Goal: Task Accomplishment & Management: Use online tool/utility

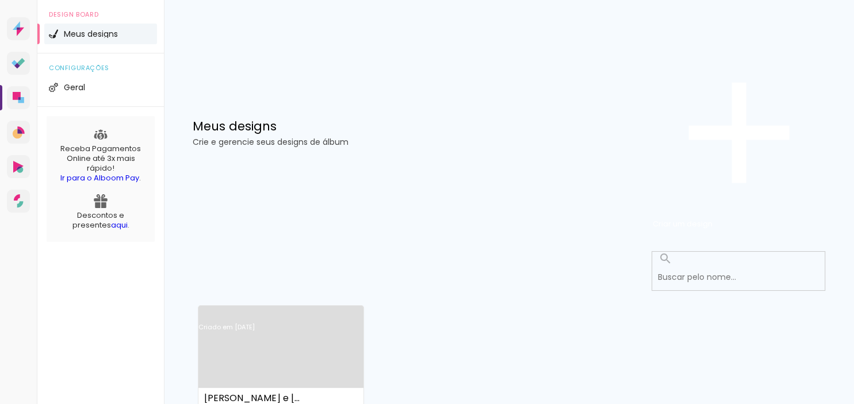
click at [305, 310] on link "Criado em [DATE]" at bounding box center [280, 342] width 165 height 65
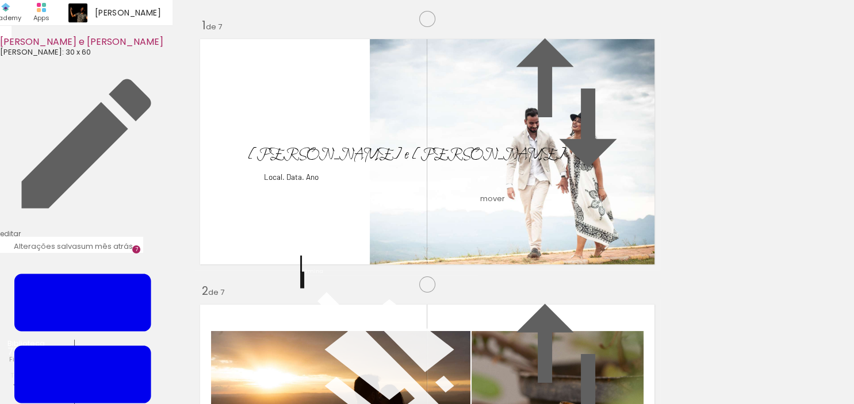
click at [489, 270] on album-spread "1 de 7" at bounding box center [427, 151] width 466 height 237
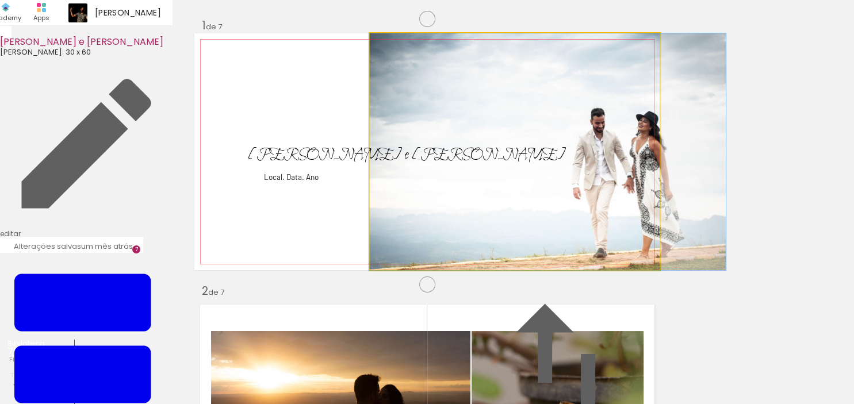
click at [618, 214] on quentale-photo at bounding box center [515, 151] width 291 height 237
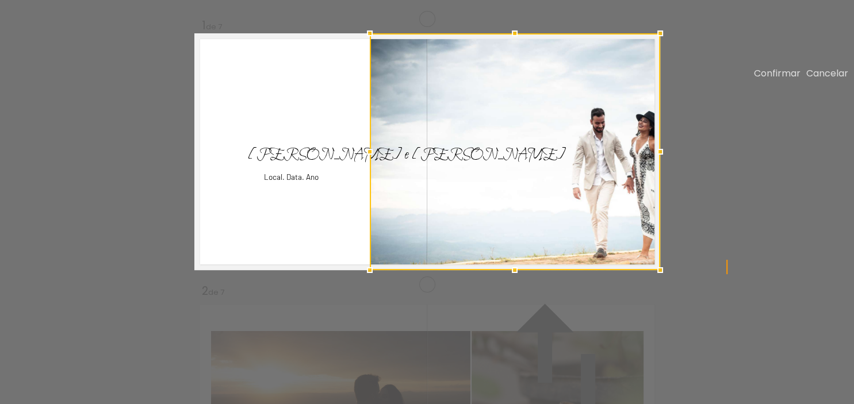
scroll to position [14, 0]
click at [618, 214] on div at bounding box center [515, 151] width 291 height 237
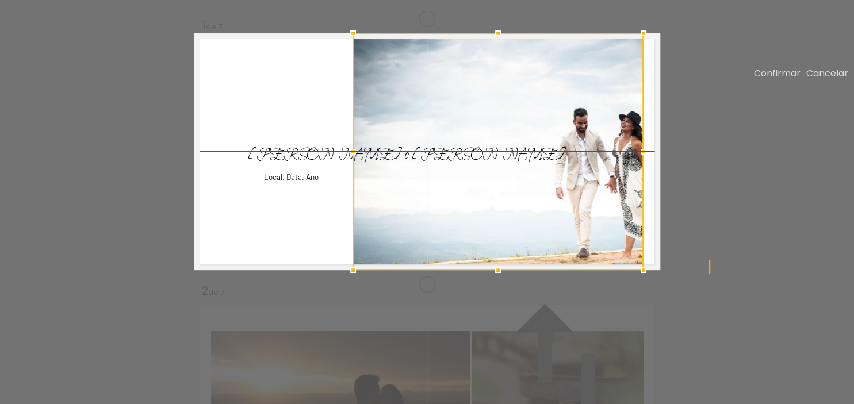
drag, startPoint x: 618, startPoint y: 214, endPoint x: 601, endPoint y: 212, distance: 16.8
click at [601, 212] on div at bounding box center [498, 151] width 291 height 237
click at [0, 0] on slot "Cancelar" at bounding box center [0, 0] width 0 height 0
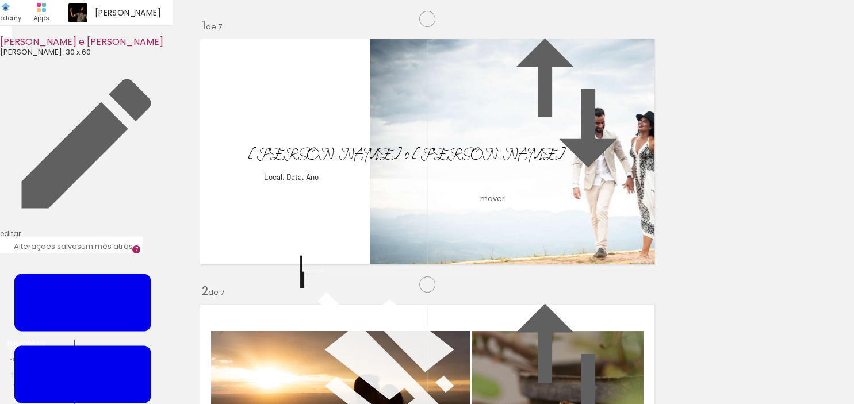
click at [591, 171] on quentale-photo at bounding box center [515, 151] width 291 height 237
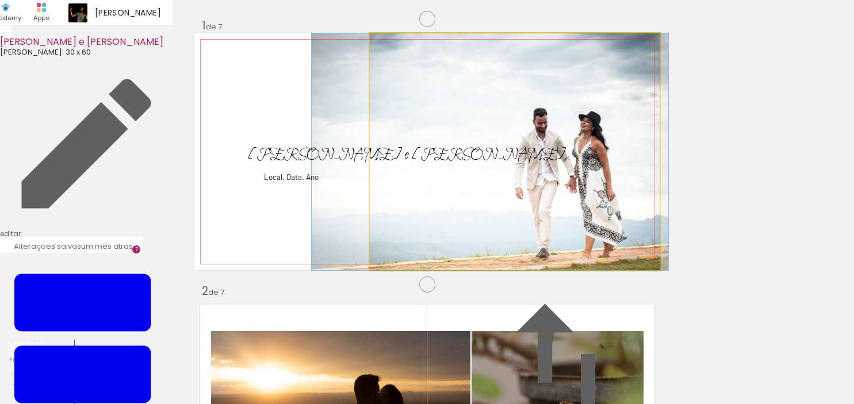
drag, startPoint x: 591, startPoint y: 171, endPoint x: 533, endPoint y: 171, distance: 57.5
click at [533, 171] on album-spread "1 de 7" at bounding box center [427, 151] width 466 height 237
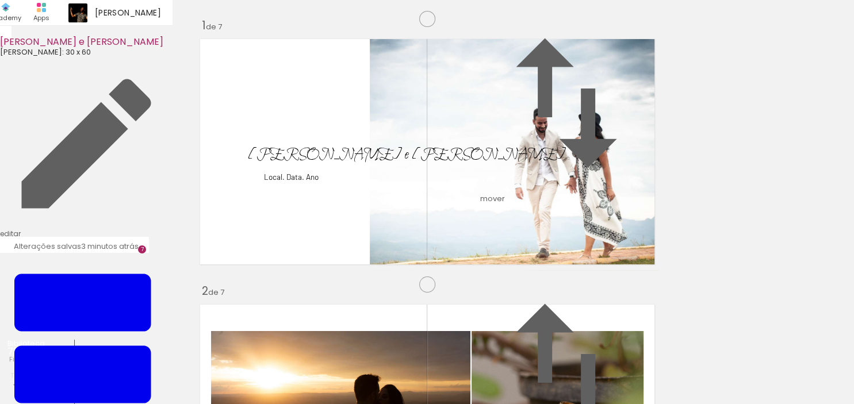
scroll to position [1082, 0]
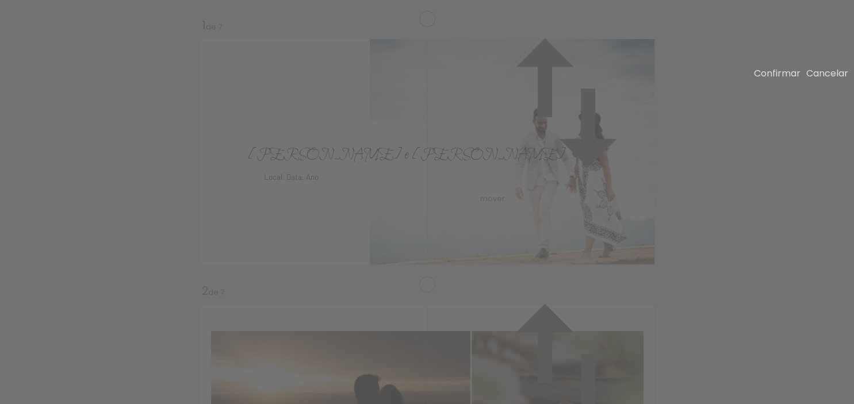
scroll to position [1077, 0]
click at [0, 0] on slot "Cancelar" at bounding box center [0, 0] width 0 height 0
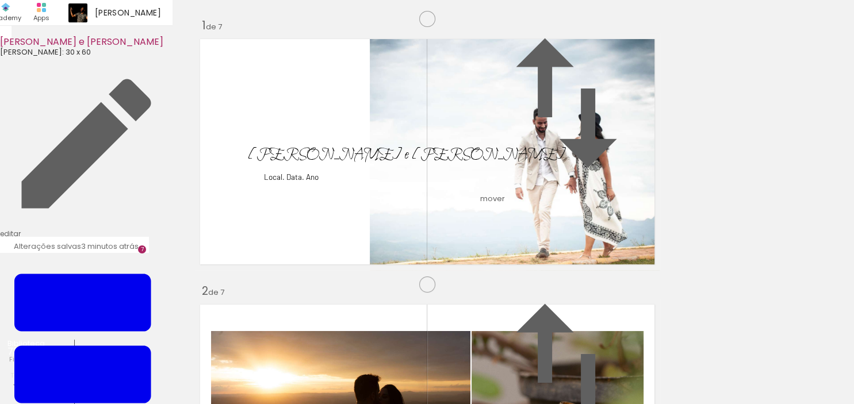
type paper-slider "106"
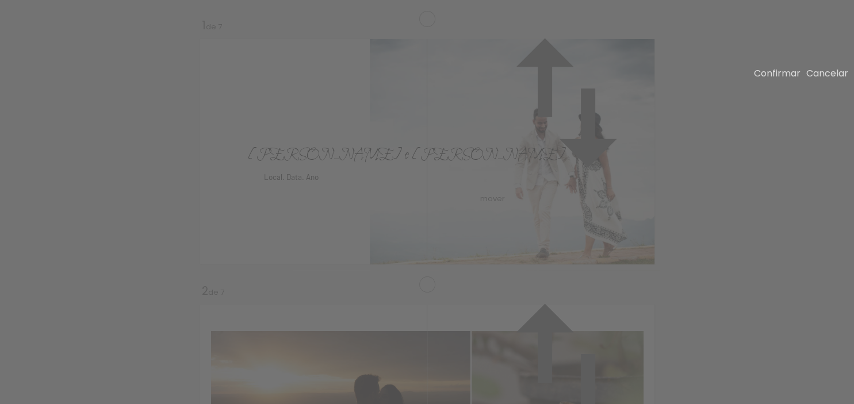
drag, startPoint x: 249, startPoint y: 138, endPoint x: 258, endPoint y: 137, distance: 9.3
click at [0, 0] on slot "Cancelar" at bounding box center [0, 0] width 0 height 0
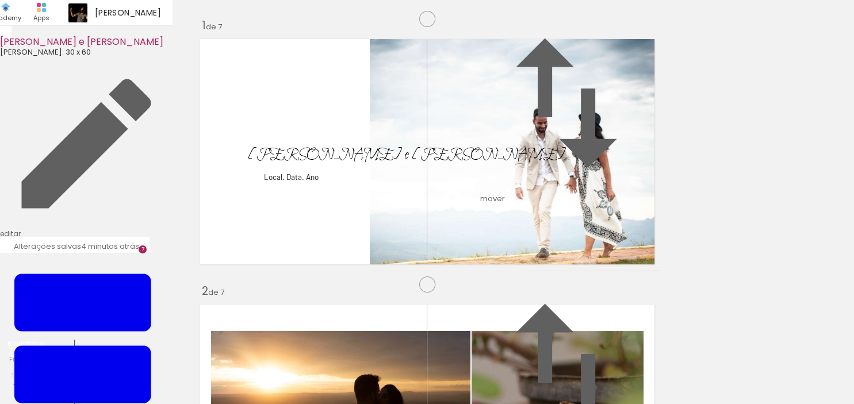
drag, startPoint x: 498, startPoint y: 151, endPoint x: 507, endPoint y: 151, distance: 9.2
drag, startPoint x: 582, startPoint y: 175, endPoint x: 576, endPoint y: 174, distance: 5.9
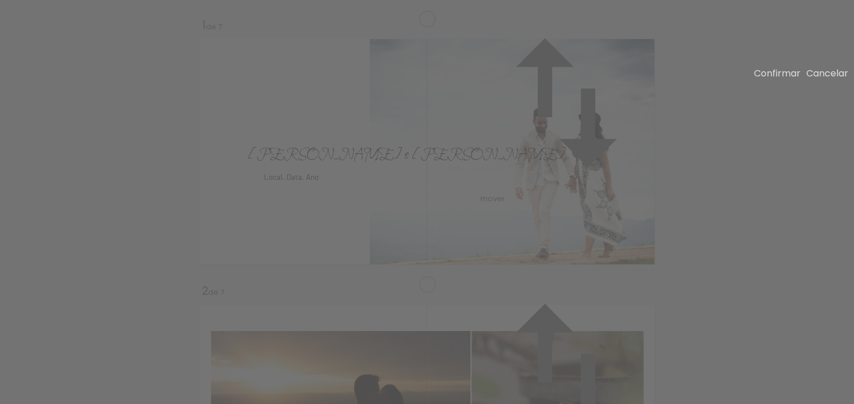
scroll to position [1077, 0]
drag, startPoint x: 546, startPoint y: 190, endPoint x: 549, endPoint y: 169, distance: 21.4
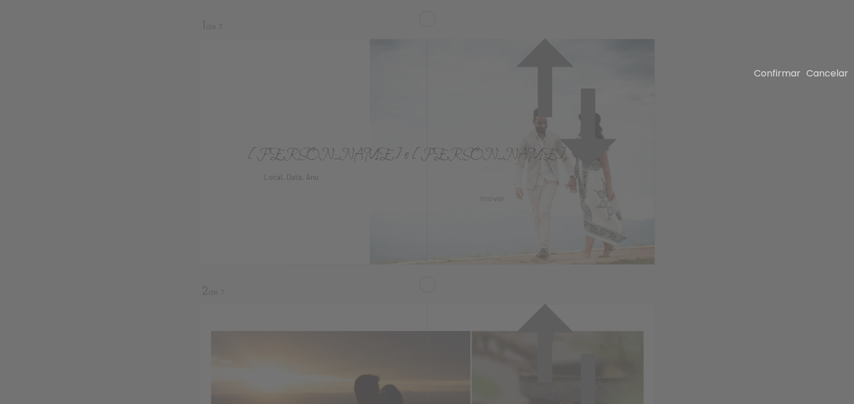
click at [807, 80] on paper-button "Cancelar" at bounding box center [828, 73] width 42 height 13
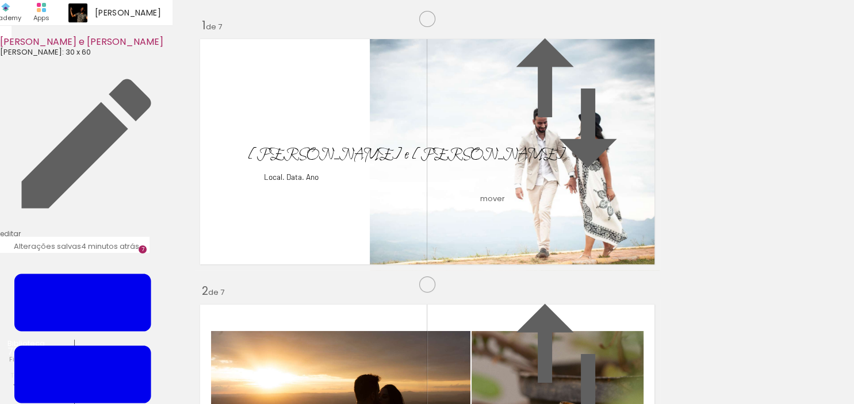
drag, startPoint x: 564, startPoint y: 130, endPoint x: 565, endPoint y: 120, distance: 10.4
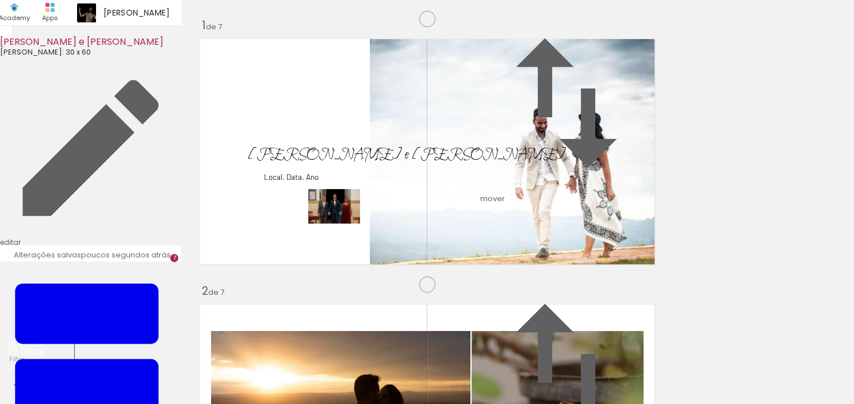
drag, startPoint x: 459, startPoint y: 366, endPoint x: 334, endPoint y: 224, distance: 189.1
click at [334, 224] on quentale-workspace at bounding box center [427, 202] width 854 height 404
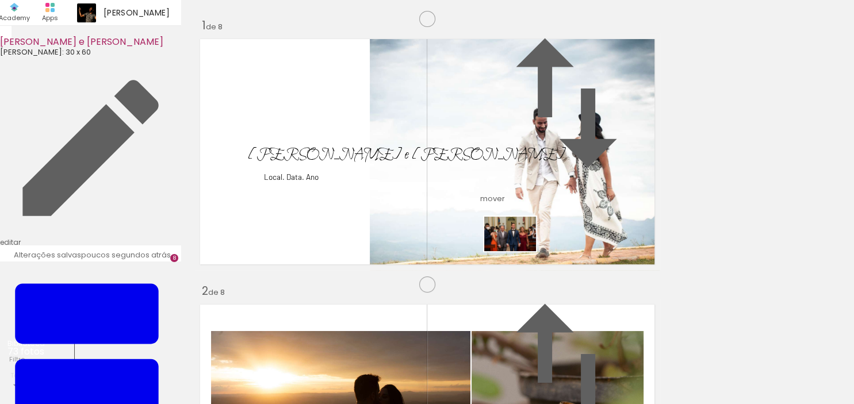
scroll to position [0, 1217]
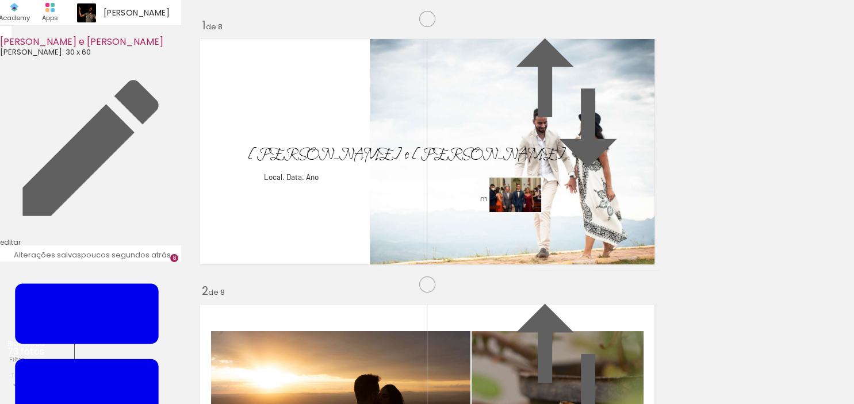
drag, startPoint x: 519, startPoint y: 261, endPoint x: 525, endPoint y: 209, distance: 52.1
click at [525, 209] on quentale-workspace at bounding box center [427, 202] width 854 height 404
drag, startPoint x: 598, startPoint y: 238, endPoint x: 311, endPoint y: 278, distance: 290.4
drag, startPoint x: 510, startPoint y: 205, endPoint x: 268, endPoint y: 270, distance: 250.2
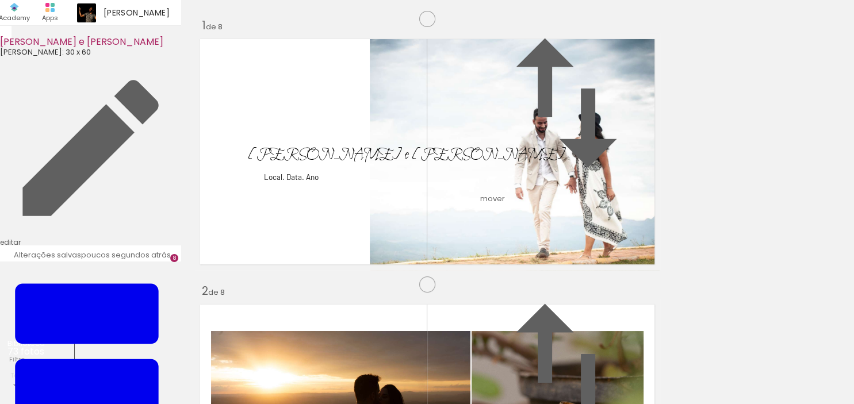
drag, startPoint x: 586, startPoint y: 374, endPoint x: 618, endPoint y: 273, distance: 106.6
click at [618, 273] on quentale-workspace at bounding box center [427, 202] width 854 height 404
drag, startPoint x: 643, startPoint y: 369, endPoint x: 536, endPoint y: 223, distance: 180.8
click at [536, 223] on quentale-workspace at bounding box center [427, 202] width 854 height 404
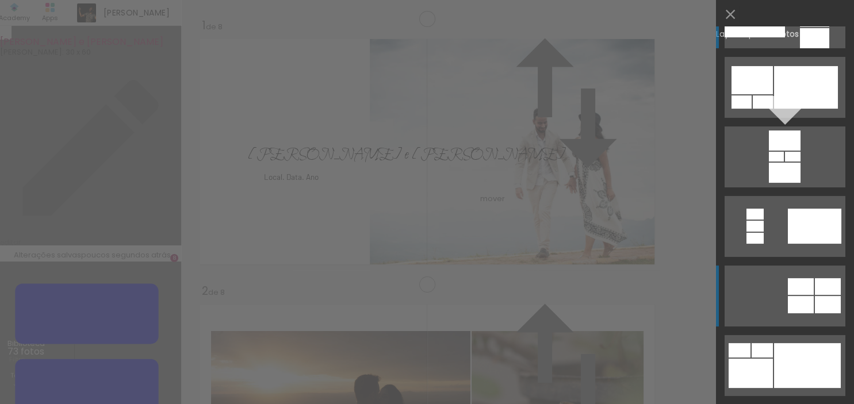
scroll to position [77, 0]
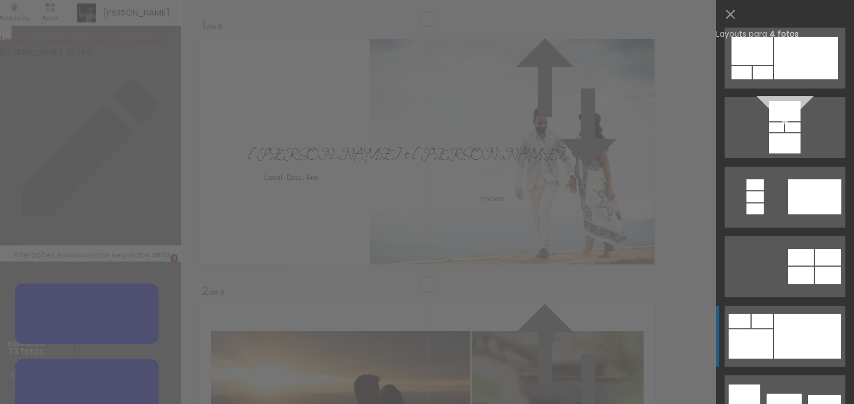
click at [790, 328] on div at bounding box center [807, 336] width 67 height 45
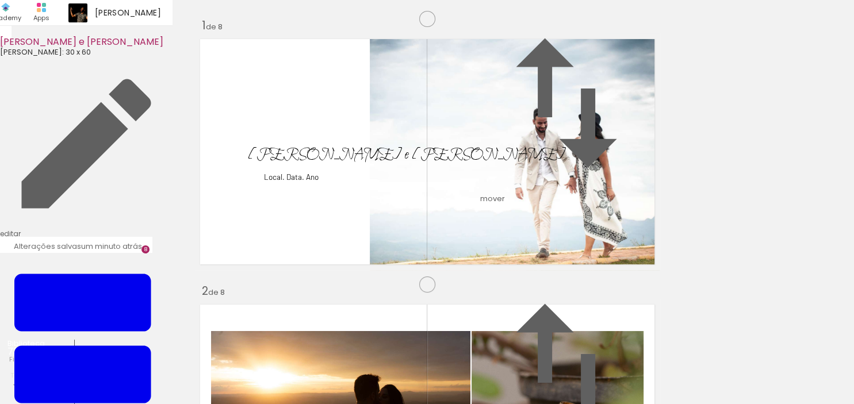
scroll to position [2162, 0]
drag, startPoint x: 716, startPoint y: 369, endPoint x: 330, endPoint y: 204, distance: 420.0
click at [330, 204] on quentale-workspace at bounding box center [427, 202] width 854 height 404
drag, startPoint x: 774, startPoint y: 372, endPoint x: 771, endPoint y: 388, distance: 17.0
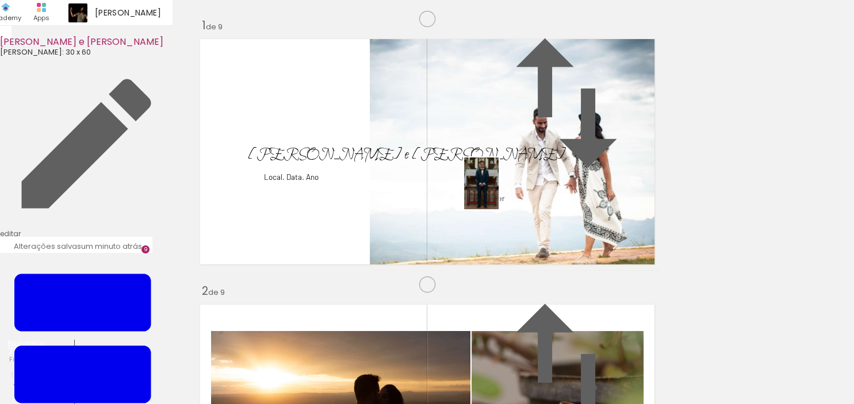
drag, startPoint x: 832, startPoint y: 363, endPoint x: 499, endPoint y: 192, distance: 374.8
click at [499, 192] on quentale-workspace at bounding box center [427, 202] width 854 height 404
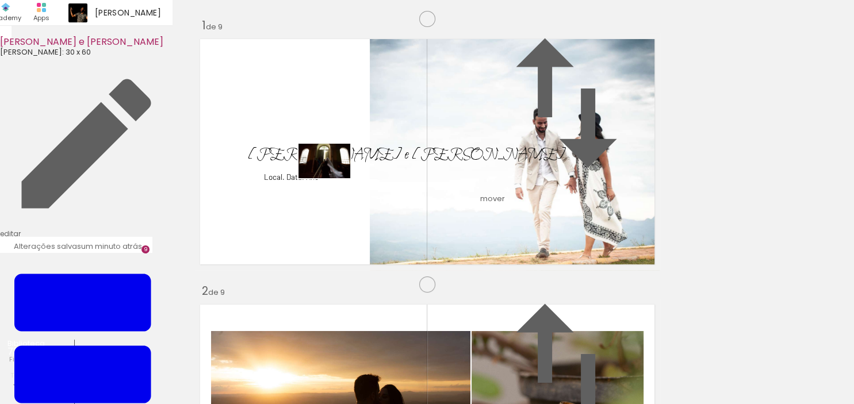
drag, startPoint x: 568, startPoint y: 365, endPoint x: 326, endPoint y: 176, distance: 307.0
click at [326, 176] on quentale-workspace at bounding box center [427, 202] width 854 height 404
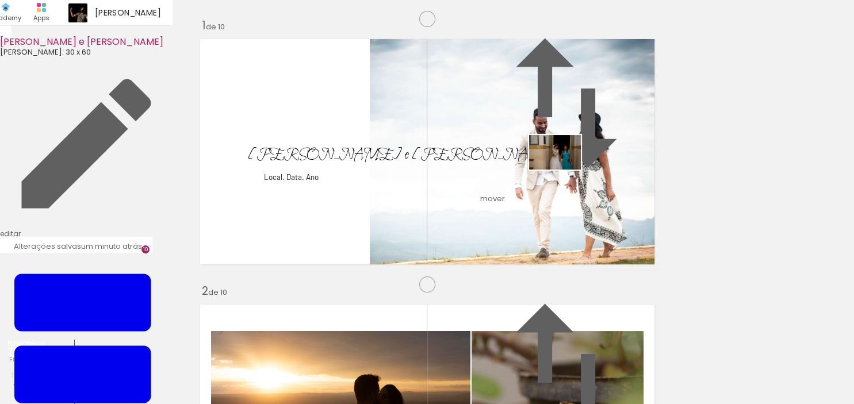
drag, startPoint x: 701, startPoint y: 376, endPoint x: 564, endPoint y: 170, distance: 248.1
click at [564, 170] on quentale-workspace at bounding box center [427, 202] width 854 height 404
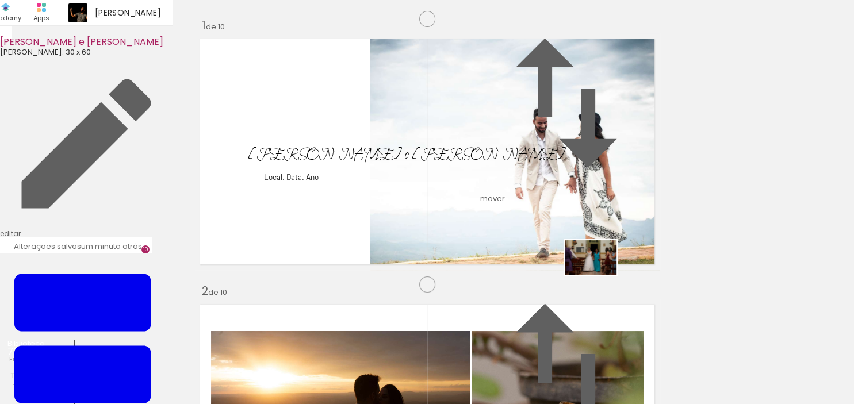
drag, startPoint x: 773, startPoint y: 366, endPoint x: 599, endPoint y: 275, distance: 195.6
click at [599, 275] on quentale-workspace at bounding box center [427, 202] width 854 height 404
drag, startPoint x: 829, startPoint y: 367, endPoint x: 540, endPoint y: 243, distance: 314.1
click at [540, 243] on quentale-workspace at bounding box center [427, 202] width 854 height 404
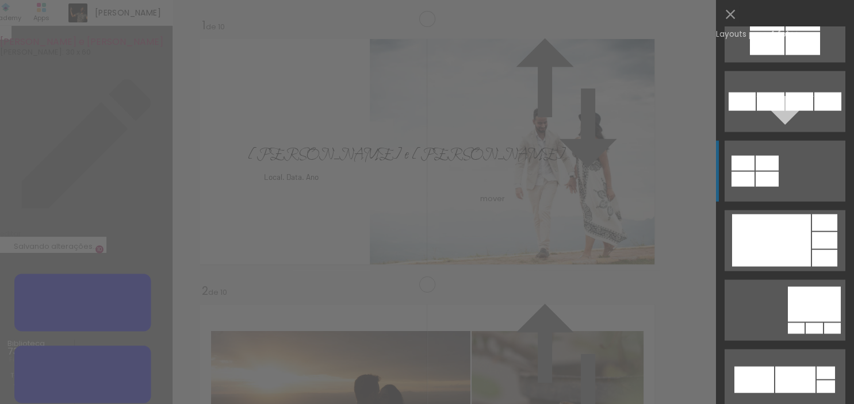
scroll to position [2628, 0]
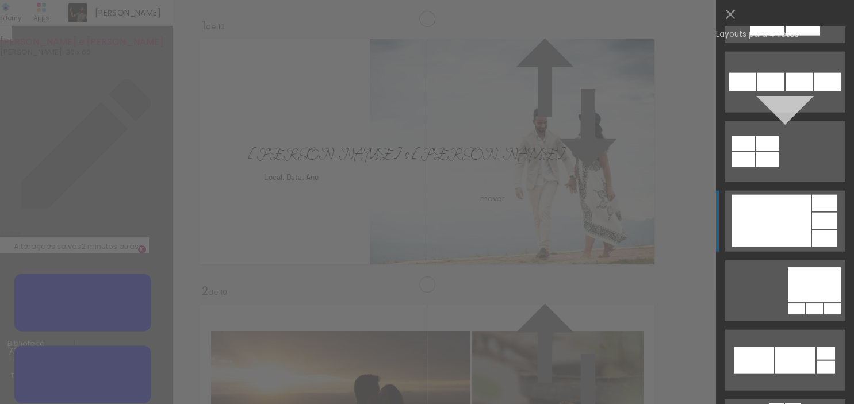
click at [797, 238] on div at bounding box center [771, 221] width 79 height 52
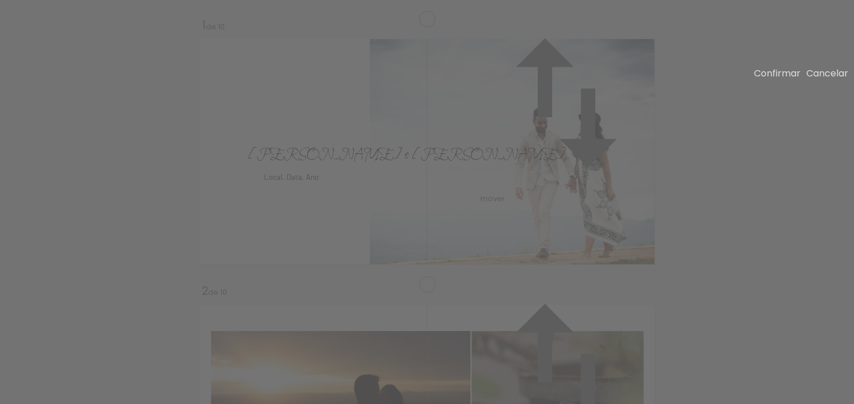
drag, startPoint x: 528, startPoint y: 227, endPoint x: 517, endPoint y: 213, distance: 18.0
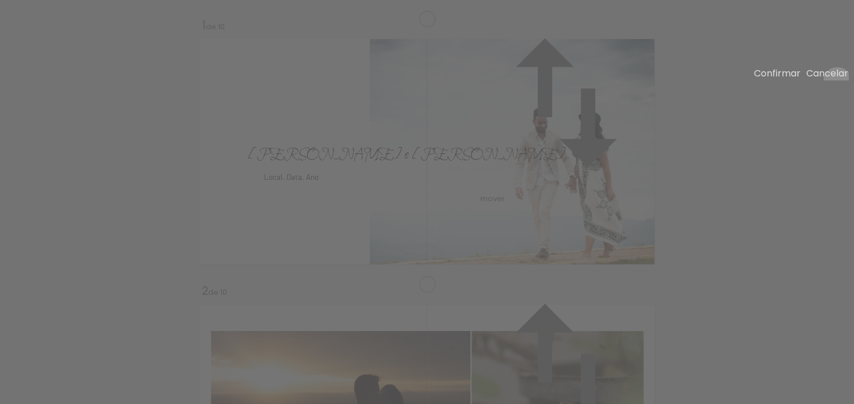
click at [0, 0] on slot "Cancelar" at bounding box center [0, 0] width 0 height 0
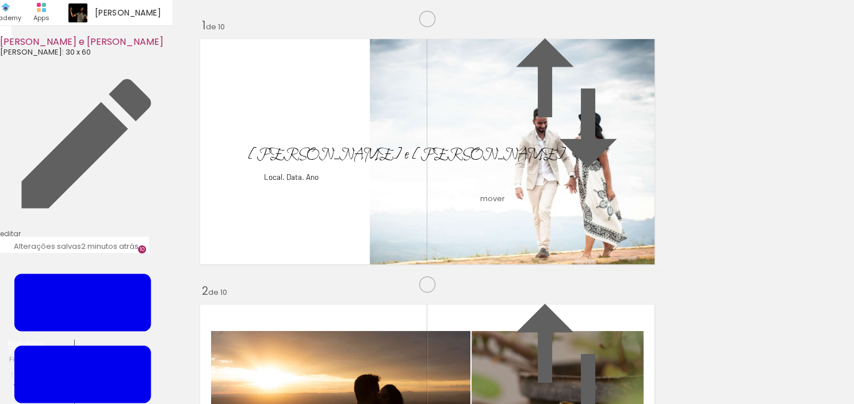
drag, startPoint x: 559, startPoint y: 242, endPoint x: 575, endPoint y: 239, distance: 16.5
type paper-slider "141"
drag, startPoint x: 603, startPoint y: 273, endPoint x: 590, endPoint y: 258, distance: 20.0
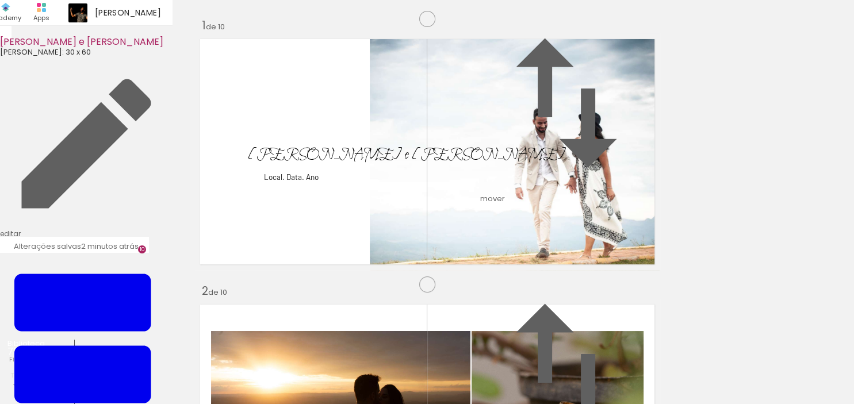
drag, startPoint x: 599, startPoint y: 369, endPoint x: 446, endPoint y: 190, distance: 235.9
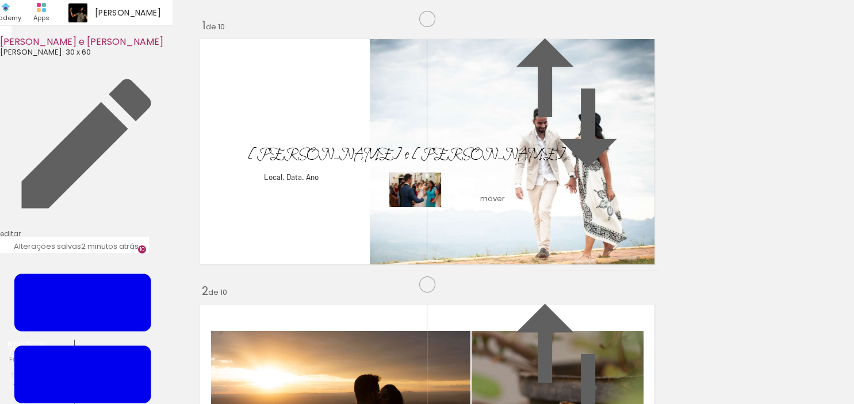
click at [326, 137] on quentale-workspace at bounding box center [427, 202] width 854 height 404
drag, startPoint x: 662, startPoint y: 369, endPoint x: 398, endPoint y: 190, distance: 319.7
click at [398, 190] on quentale-workspace at bounding box center [427, 202] width 854 height 404
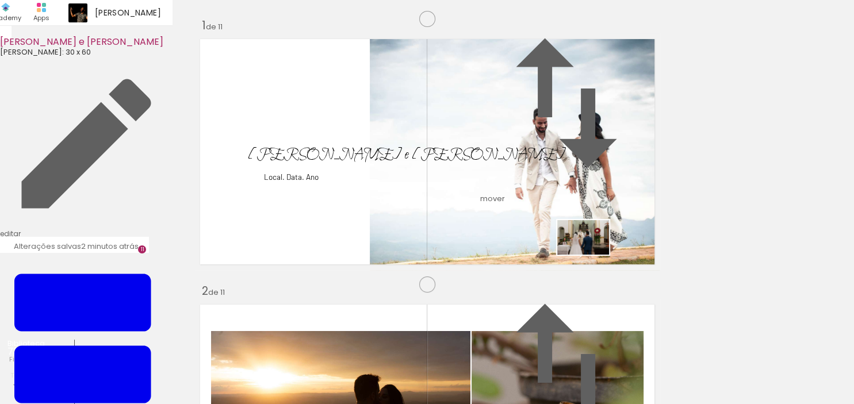
drag, startPoint x: 728, startPoint y: 373, endPoint x: 592, endPoint y: 255, distance: 180.3
click at [592, 255] on quentale-workspace at bounding box center [427, 202] width 854 height 404
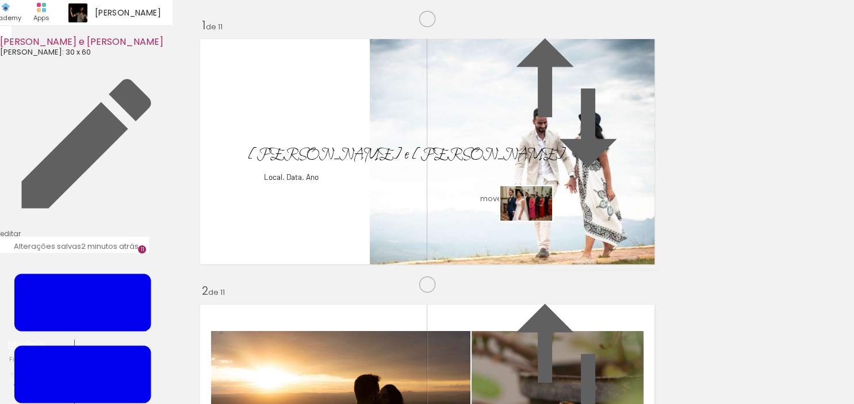
drag, startPoint x: 771, startPoint y: 372, endPoint x: 535, endPoint y: 221, distance: 280.4
click at [535, 221] on quentale-workspace at bounding box center [427, 202] width 854 height 404
drag, startPoint x: 453, startPoint y: 369, endPoint x: 548, endPoint y: 240, distance: 160.0
click at [548, 240] on quentale-workspace at bounding box center [427, 202] width 854 height 404
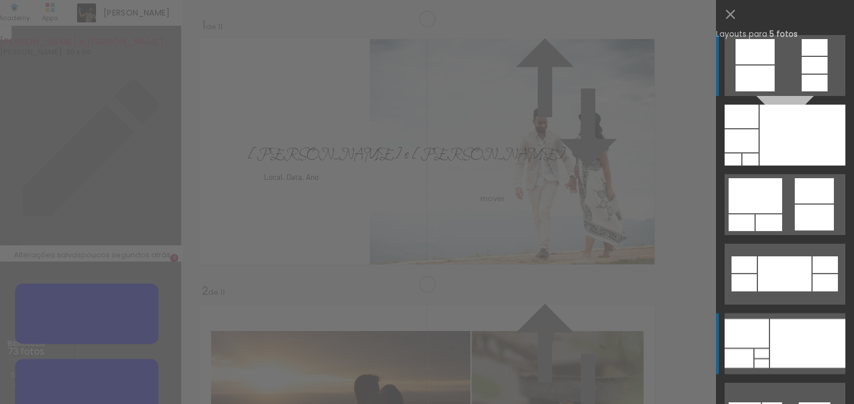
scroll to position [77, 0]
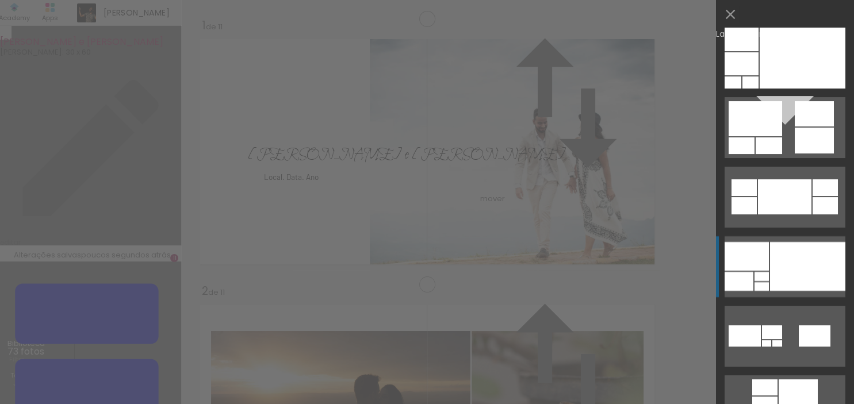
click at [789, 261] on div at bounding box center [807, 266] width 75 height 49
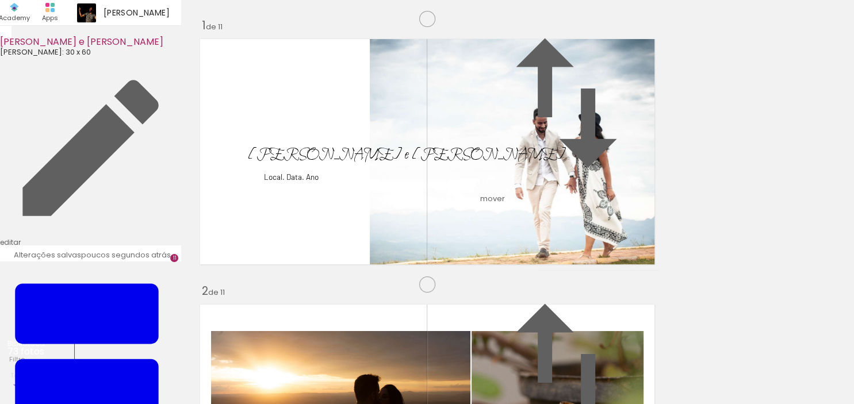
drag, startPoint x: 367, startPoint y: 277, endPoint x: 492, endPoint y: 266, distance: 125.9
click at [0, 0] on slot at bounding box center [0, 0] width 0 height 0
drag, startPoint x: 364, startPoint y: 242, endPoint x: 523, endPoint y: 232, distance: 160.2
click at [0, 0] on slot at bounding box center [0, 0] width 0 height 0
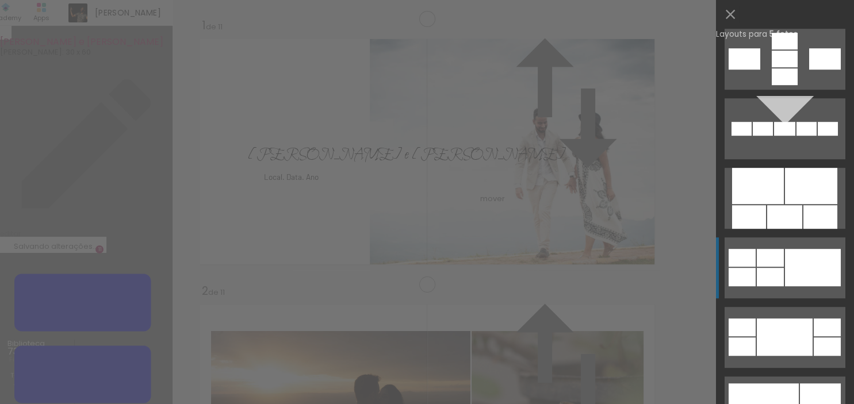
scroll to position [587, 0]
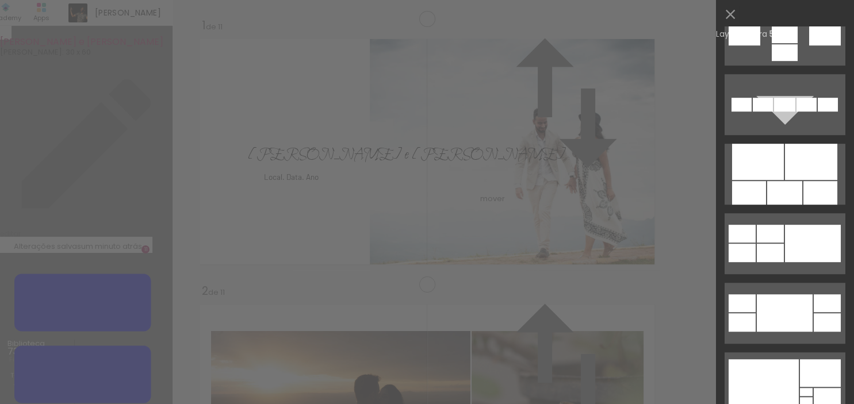
drag, startPoint x: 790, startPoint y: 330, endPoint x: 788, endPoint y: 347, distance: 17.4
click at [0, 0] on slot at bounding box center [0, 0] width 0 height 0
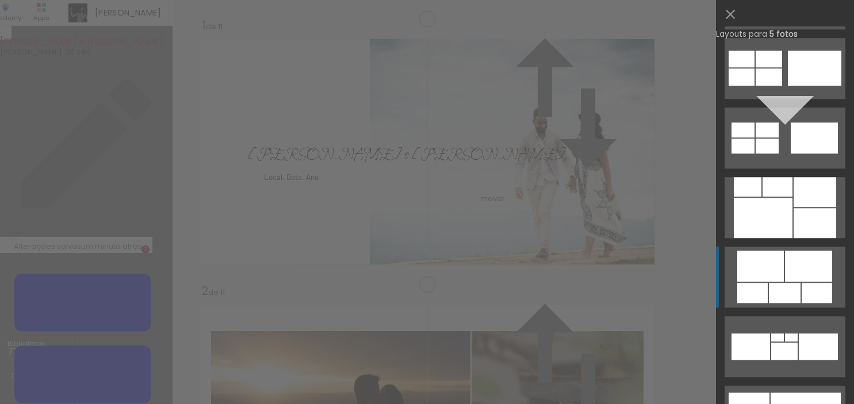
scroll to position [1206, 0]
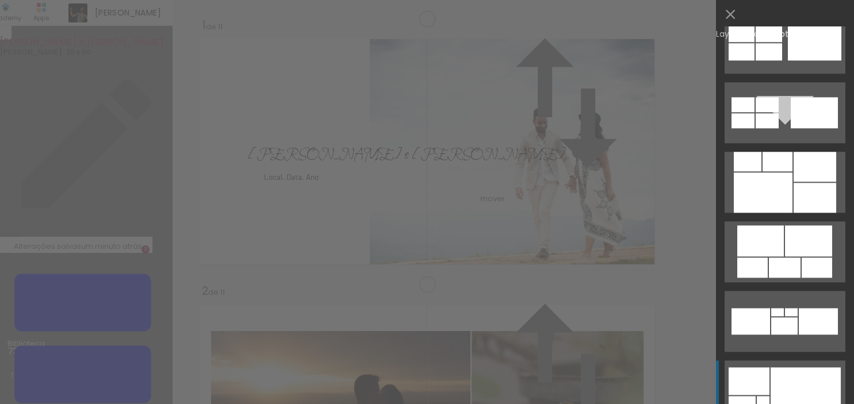
click at [789, 382] on div at bounding box center [806, 391] width 70 height 47
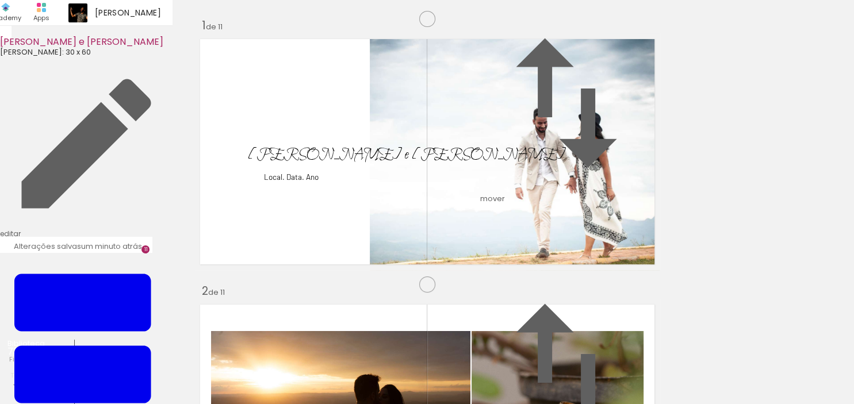
scroll to position [2959, 0]
drag, startPoint x: 441, startPoint y: 374, endPoint x: 503, endPoint y: 151, distance: 231.8
click at [504, 142] on quentale-workspace at bounding box center [427, 202] width 854 height 404
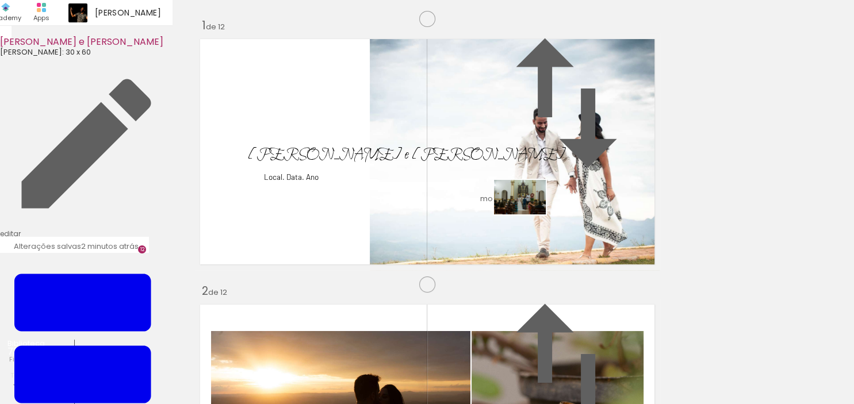
drag, startPoint x: 509, startPoint y: 374, endPoint x: 529, endPoint y: 215, distance: 161.1
click at [529, 215] on quentale-workspace at bounding box center [427, 202] width 854 height 404
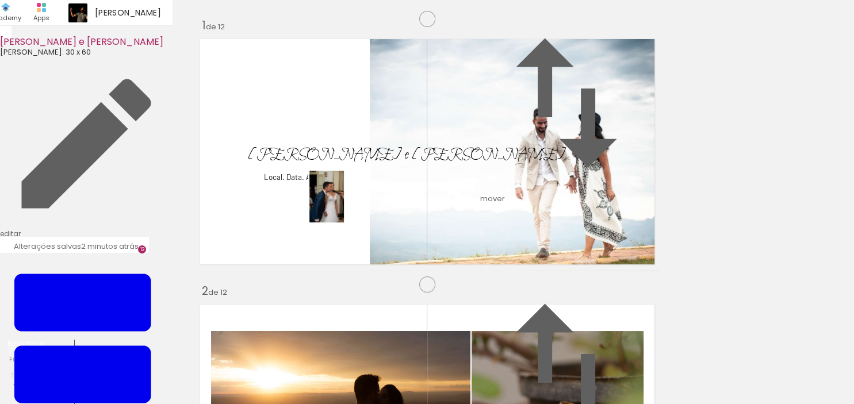
drag, startPoint x: 556, startPoint y: 367, endPoint x: 331, endPoint y: 196, distance: 282.5
click at [331, 196] on quentale-workspace at bounding box center [427, 202] width 854 height 404
drag, startPoint x: 623, startPoint y: 369, endPoint x: 422, endPoint y: 209, distance: 256.7
click at [360, 201] on quentale-workspace at bounding box center [427, 202] width 854 height 404
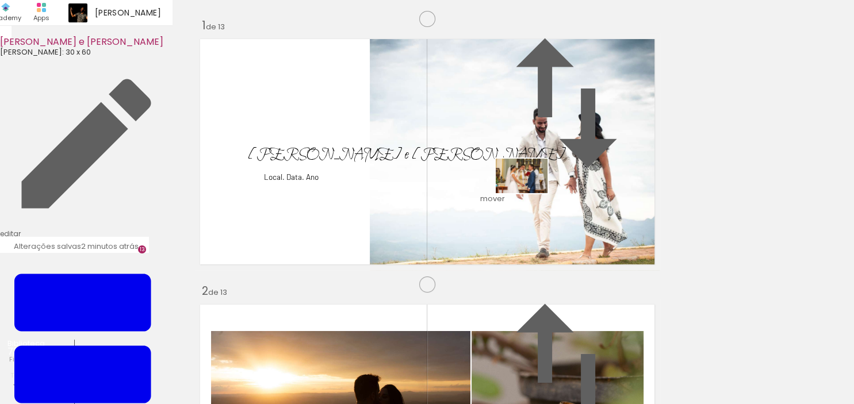
drag, startPoint x: 700, startPoint y: 373, endPoint x: 526, endPoint y: 193, distance: 250.2
click at [526, 193] on quentale-workspace at bounding box center [427, 202] width 854 height 404
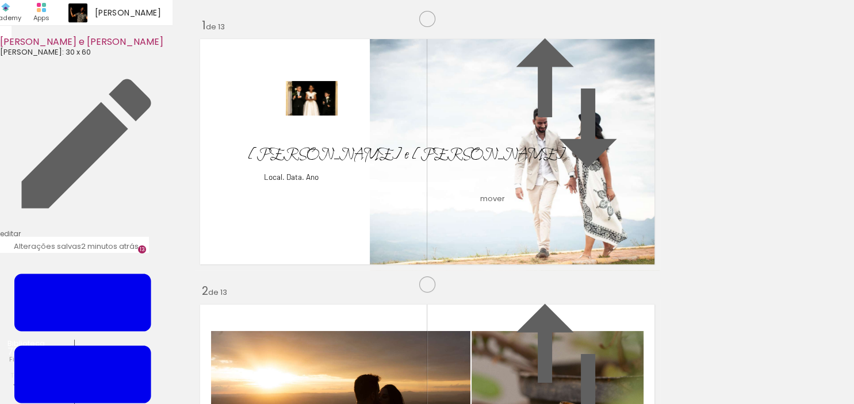
drag, startPoint x: 370, startPoint y: 373, endPoint x: 300, endPoint y: 162, distance: 222.3
click at [300, 161] on quentale-workspace at bounding box center [427, 202] width 854 height 404
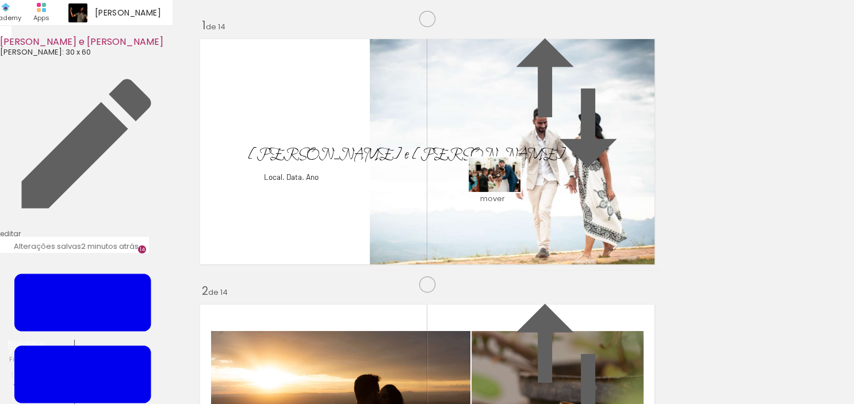
drag, startPoint x: 764, startPoint y: 369, endPoint x: 504, endPoint y: 192, distance: 314.2
click at [504, 192] on quentale-workspace at bounding box center [427, 202] width 854 height 404
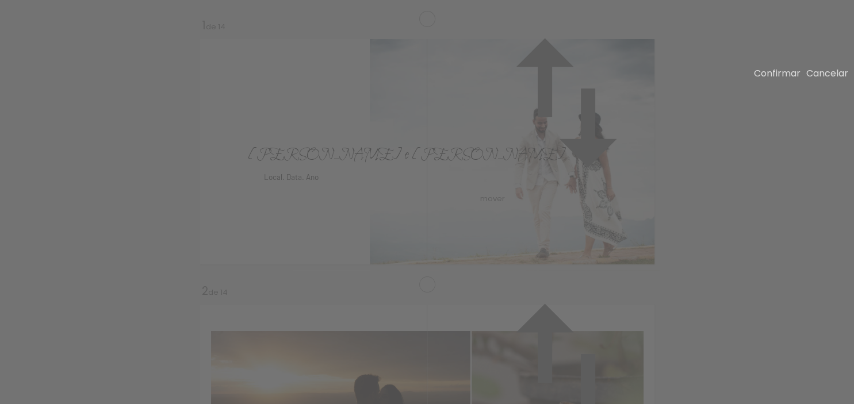
click at [0, 0] on slot "Cancelar" at bounding box center [0, 0] width 0 height 0
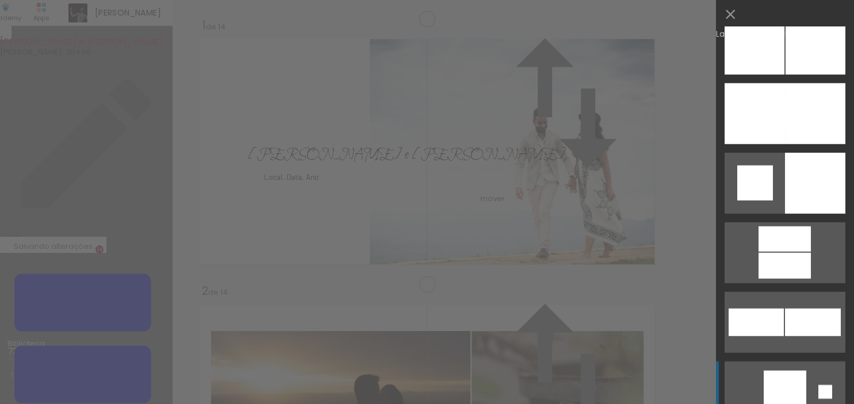
scroll to position [2938, 0]
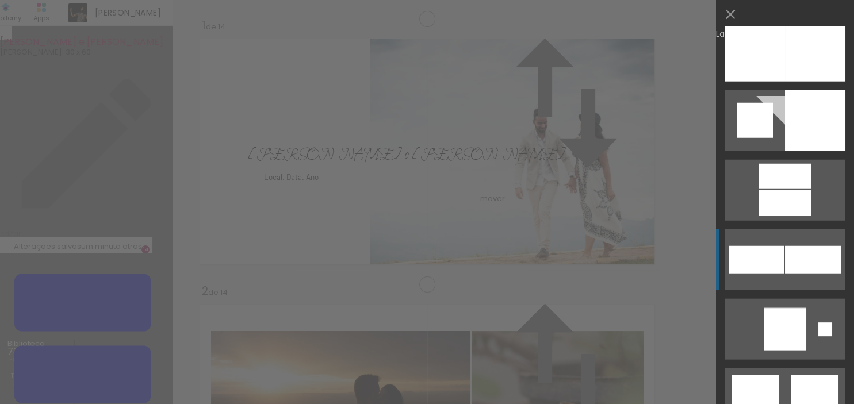
click at [794, 269] on div at bounding box center [813, 260] width 56 height 28
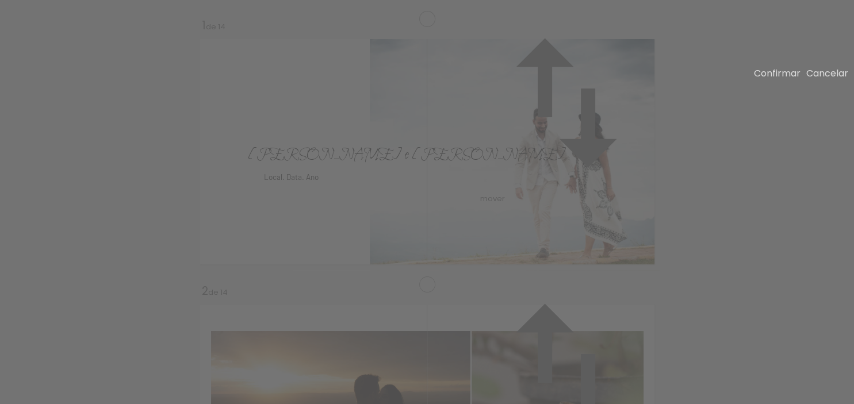
click at [822, 80] on paper-button "Cancelar" at bounding box center [828, 73] width 42 height 13
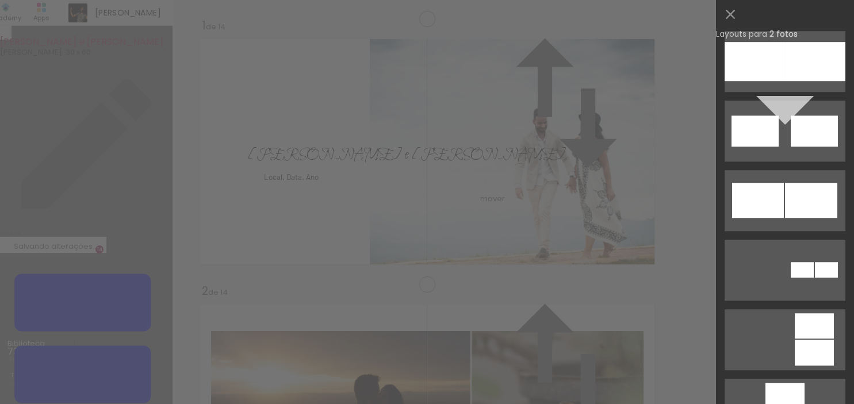
scroll to position [735, 0]
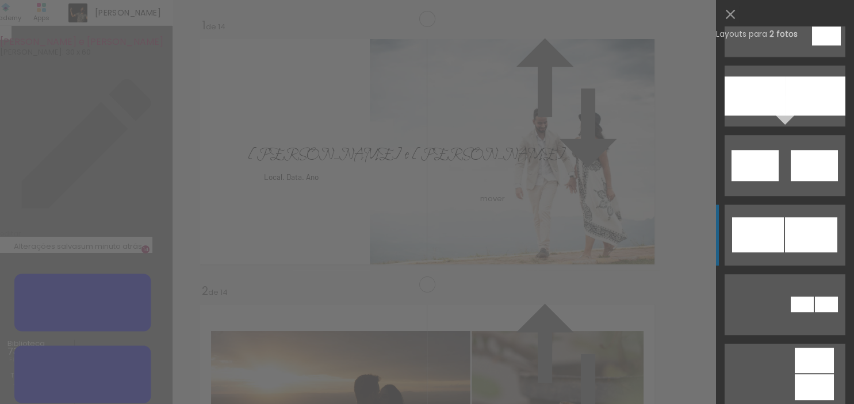
click at [794, 233] on div at bounding box center [811, 234] width 52 height 35
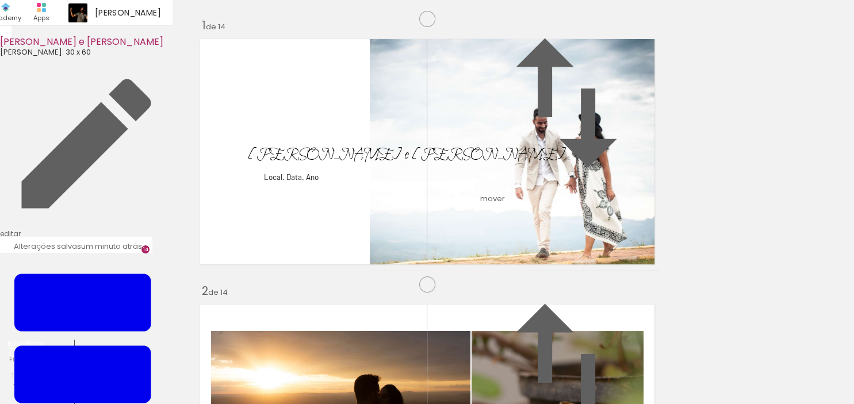
scroll to position [3757, 0]
drag, startPoint x: 796, startPoint y: 366, endPoint x: 349, endPoint y: 176, distance: 485.8
click at [349, 176] on quentale-workspace at bounding box center [427, 202] width 854 height 404
drag, startPoint x: 421, startPoint y: 375, endPoint x: 484, endPoint y: 219, distance: 168.6
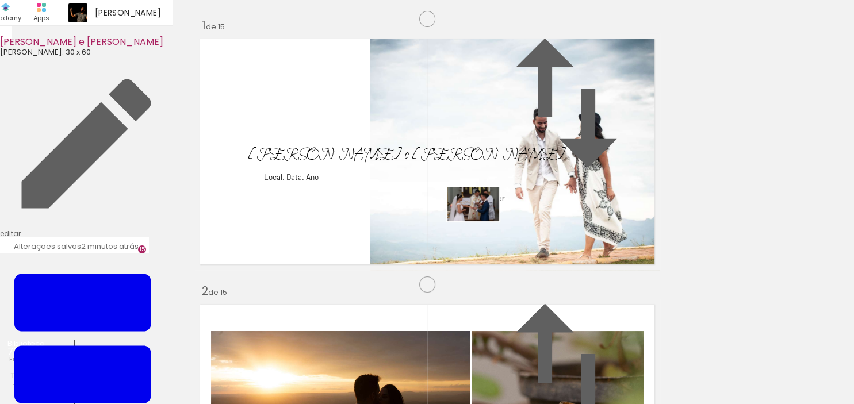
click at [484, 219] on quentale-workspace at bounding box center [427, 202] width 854 height 404
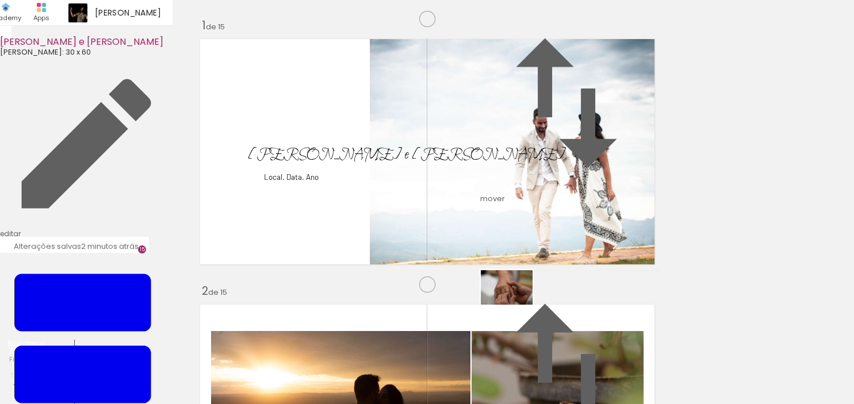
drag, startPoint x: 502, startPoint y: 374, endPoint x: 515, endPoint y: 304, distance: 71.0
click at [515, 304] on quentale-workspace at bounding box center [427, 202] width 854 height 404
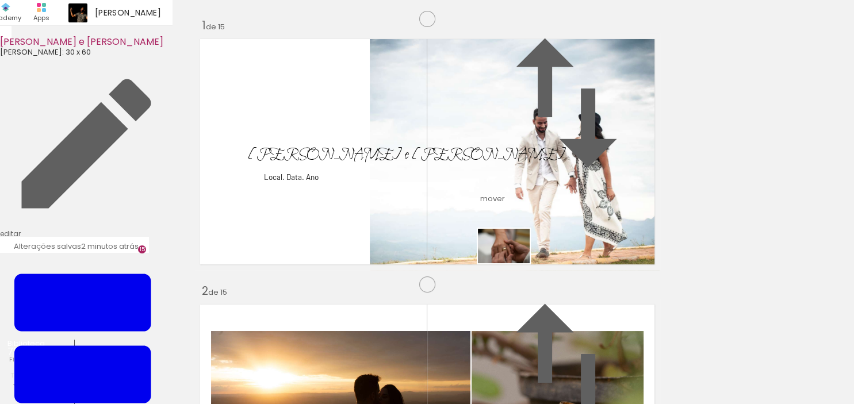
drag, startPoint x: 485, startPoint y: 372, endPoint x: 514, endPoint y: 270, distance: 105.4
click at [513, 262] on quentale-workspace at bounding box center [427, 202] width 854 height 404
drag, startPoint x: 557, startPoint y: 358, endPoint x: 523, endPoint y: 229, distance: 133.7
click at [523, 229] on quentale-workspace at bounding box center [427, 202] width 854 height 404
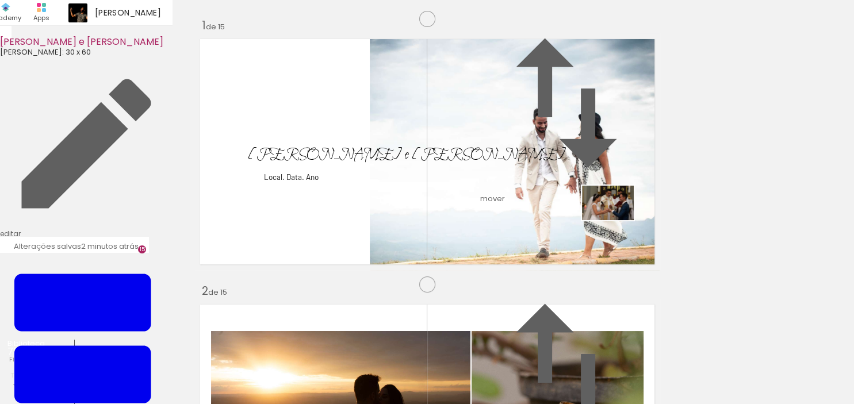
drag, startPoint x: 628, startPoint y: 374, endPoint x: 617, endPoint y: 220, distance: 154.0
click at [617, 220] on quentale-workspace at bounding box center [427, 202] width 854 height 404
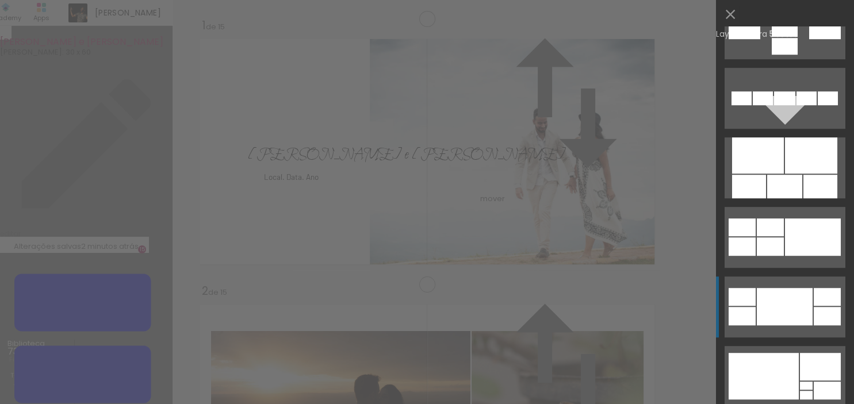
scroll to position [618, 0]
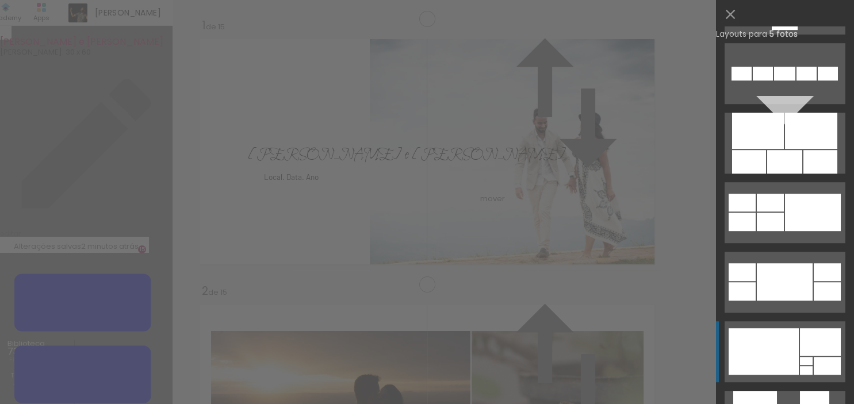
click at [789, 351] on div at bounding box center [764, 351] width 70 height 47
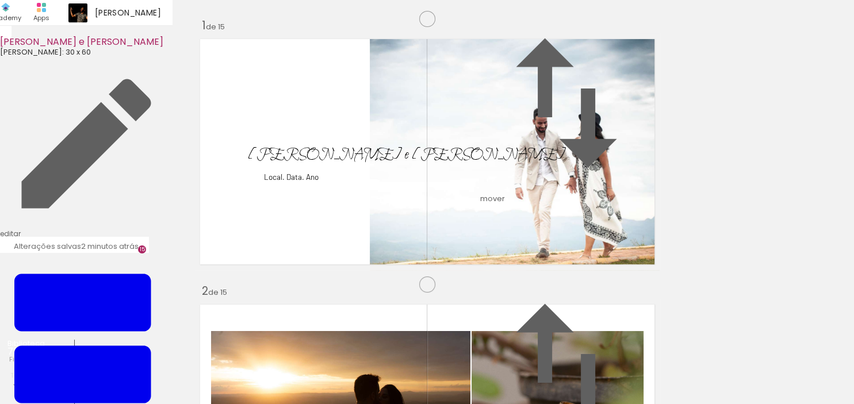
scroll to position [3967, 0]
drag, startPoint x: 687, startPoint y: 362, endPoint x: 361, endPoint y: 235, distance: 349.5
click at [361, 235] on quentale-workspace at bounding box center [427, 202] width 854 height 404
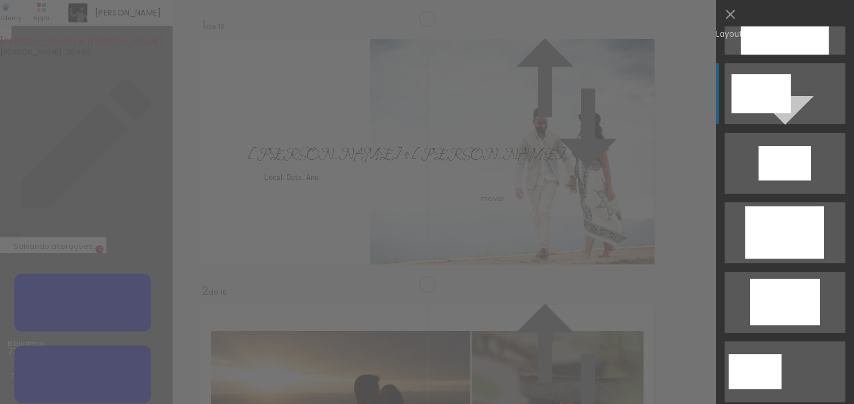
scroll to position [232, 0]
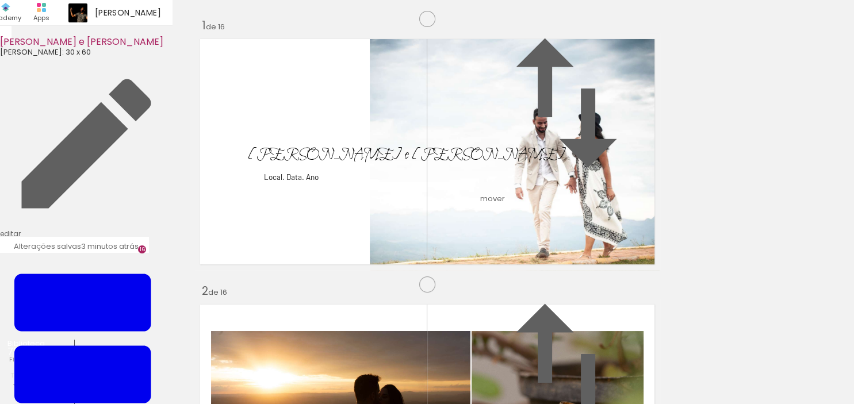
scroll to position [0, 3162]
drag, startPoint x: 377, startPoint y: 377, endPoint x: 383, endPoint y: 286, distance: 90.5
click at [383, 286] on quentale-workspace at bounding box center [427, 202] width 854 height 404
drag, startPoint x: 300, startPoint y: 380, endPoint x: 574, endPoint y: 264, distance: 297.2
click at [574, 264] on quentale-workspace at bounding box center [427, 202] width 854 height 404
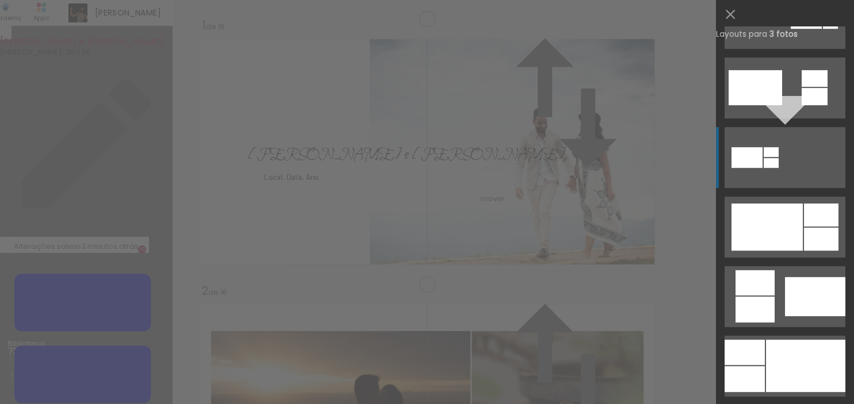
scroll to position [541, 0]
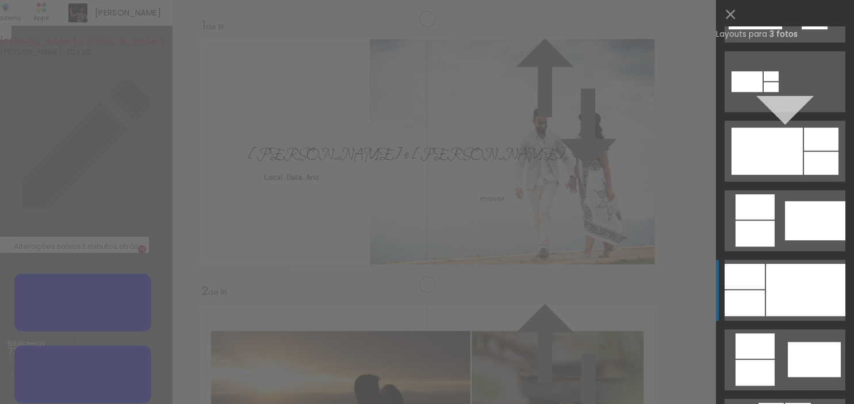
click at [789, 277] on div at bounding box center [805, 290] width 79 height 52
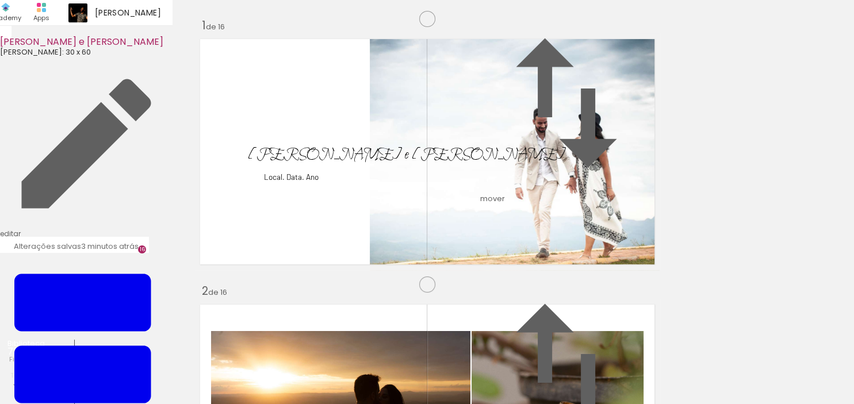
drag, startPoint x: 277, startPoint y: 260, endPoint x: 460, endPoint y: 244, distance: 183.6
click at [0, 0] on slot at bounding box center [0, 0] width 0 height 0
drag, startPoint x: 383, startPoint y: 107, endPoint x: 394, endPoint y: 107, distance: 11.5
type paper-slider "129"
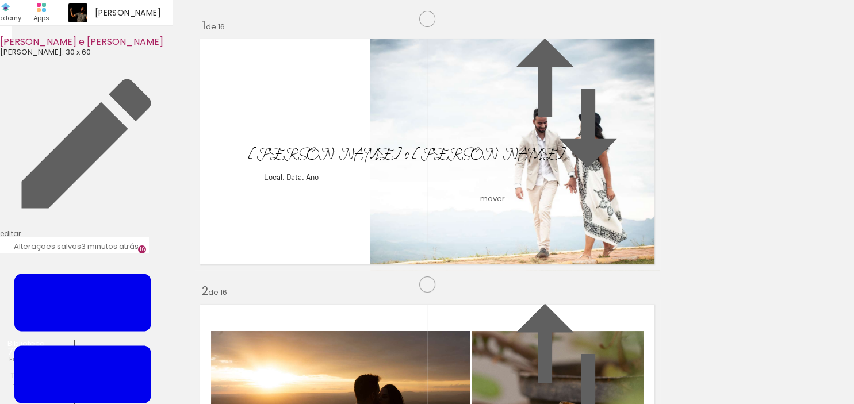
drag, startPoint x: 507, startPoint y: 203, endPoint x: 512, endPoint y: 174, distance: 29.8
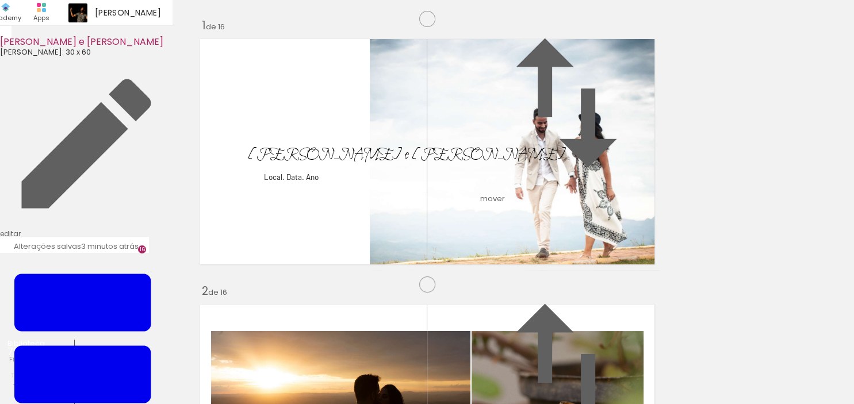
scroll to position [4289, 0]
drag, startPoint x: 429, startPoint y: 364, endPoint x: 274, endPoint y: 179, distance: 241.0
click at [274, 179] on quentale-workspace at bounding box center [427, 202] width 854 height 404
drag, startPoint x: 493, startPoint y: 375, endPoint x: 517, endPoint y: 225, distance: 151.4
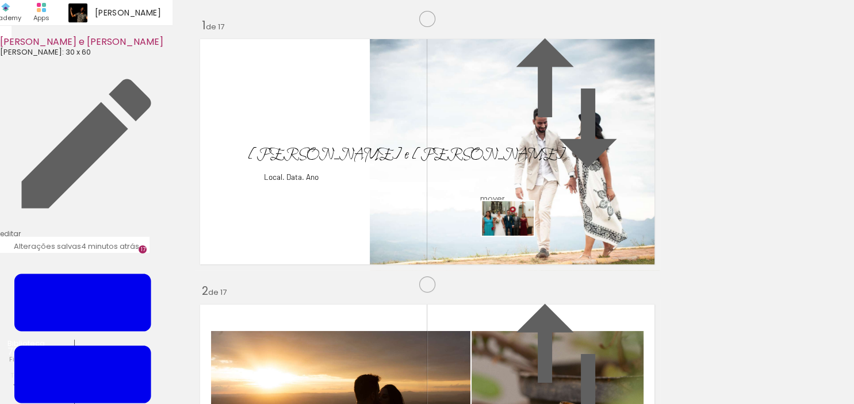
click at [517, 225] on quentale-workspace at bounding box center [427, 202] width 854 height 404
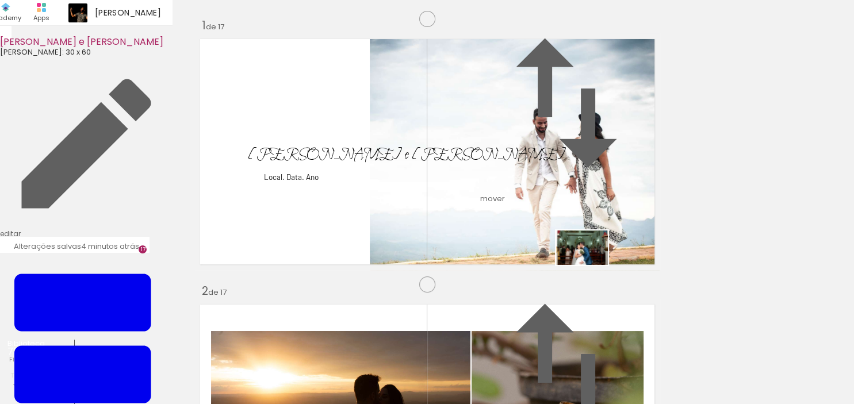
drag, startPoint x: 570, startPoint y: 374, endPoint x: 591, endPoint y: 265, distance: 111.2
click at [591, 265] on quentale-workspace at bounding box center [427, 202] width 854 height 404
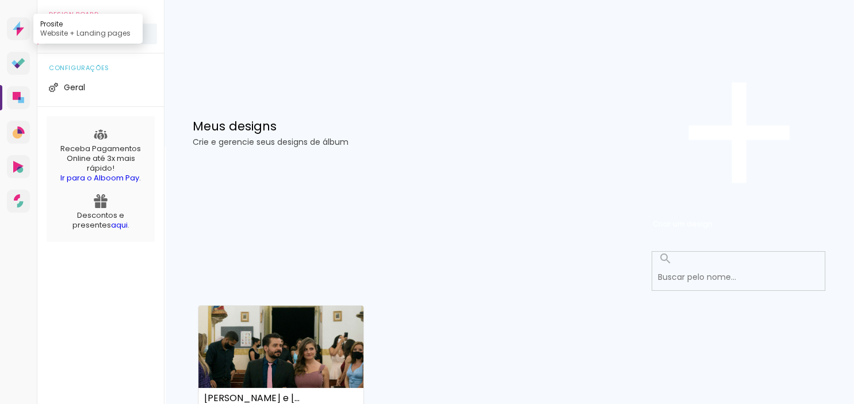
click at [21, 36] on icon at bounding box center [19, 28] width 12 height 15
